Goal: Transaction & Acquisition: Purchase product/service

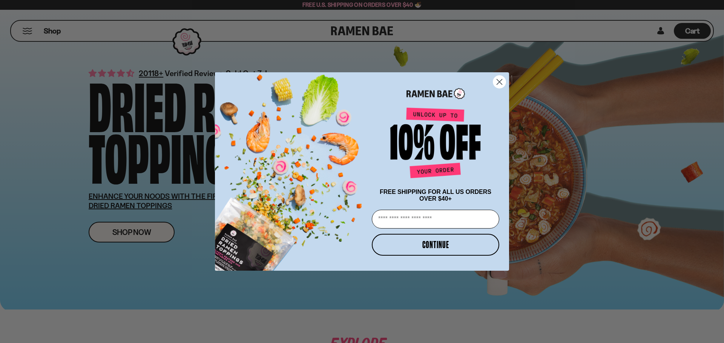
click at [496, 81] on circle "Close dialog" at bounding box center [499, 82] width 12 height 12
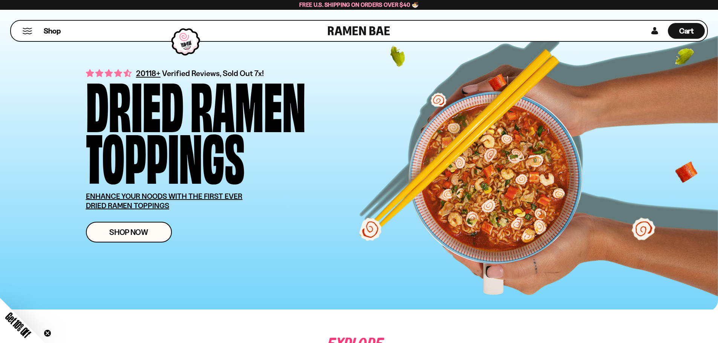
click at [29, 32] on button "Mobile Menu Trigger" at bounding box center [27, 31] width 10 height 6
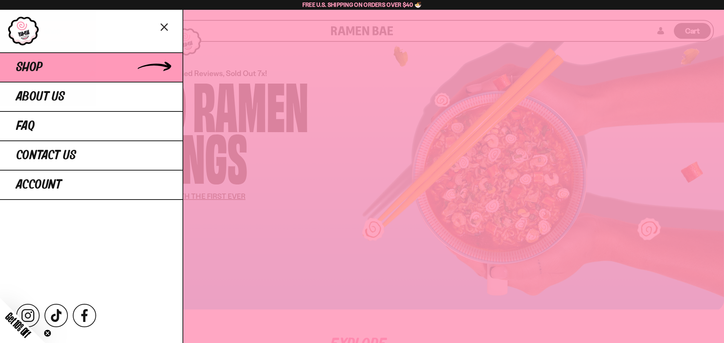
click at [39, 69] on span "Shop" at bounding box center [29, 68] width 26 height 14
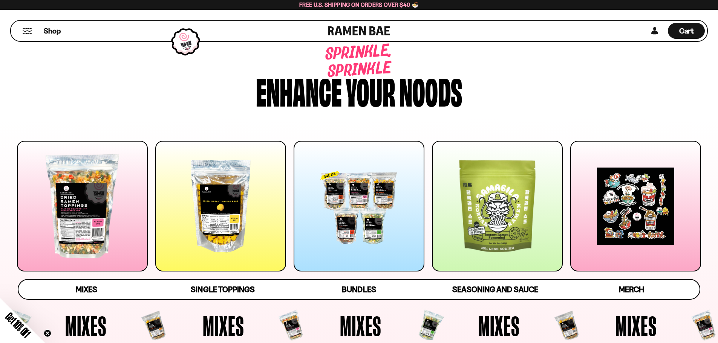
click at [342, 221] on div at bounding box center [359, 206] width 131 height 131
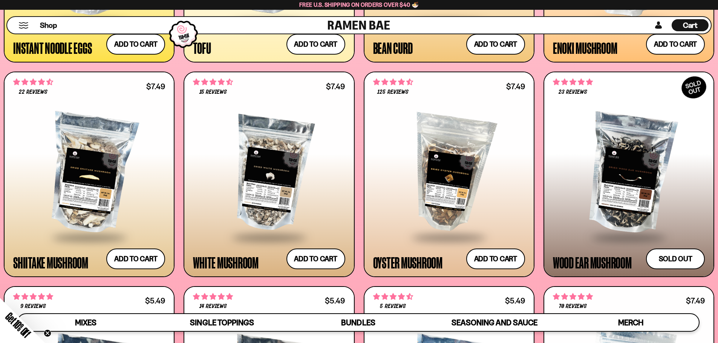
scroll to position [1131, 0]
